Goal: Transaction & Acquisition: Purchase product/service

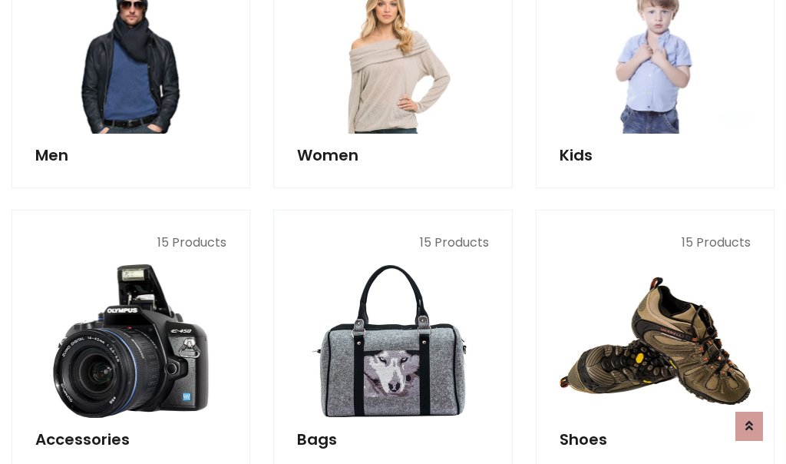
scroll to position [513, 0]
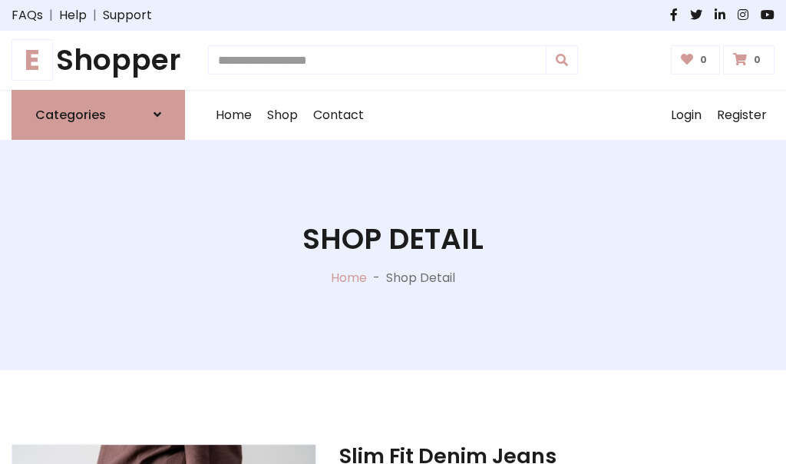
click at [98, 60] on h1 "E Shopper" at bounding box center [98, 60] width 173 height 35
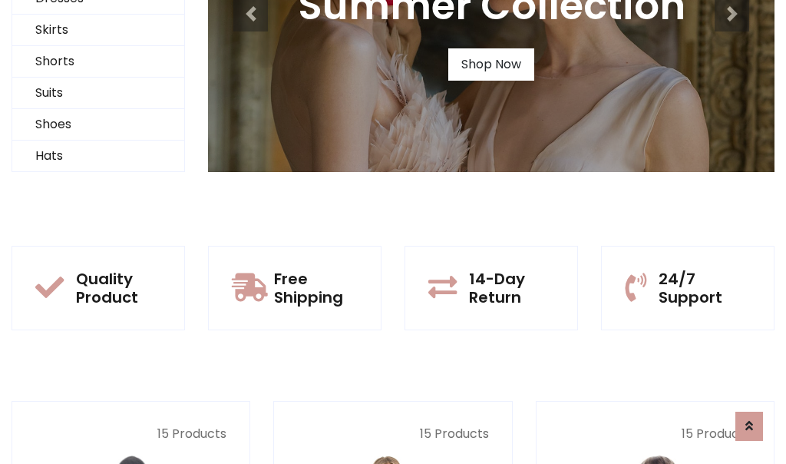
scroll to position [148, 0]
